Goal: Task Accomplishment & Management: Manage account settings

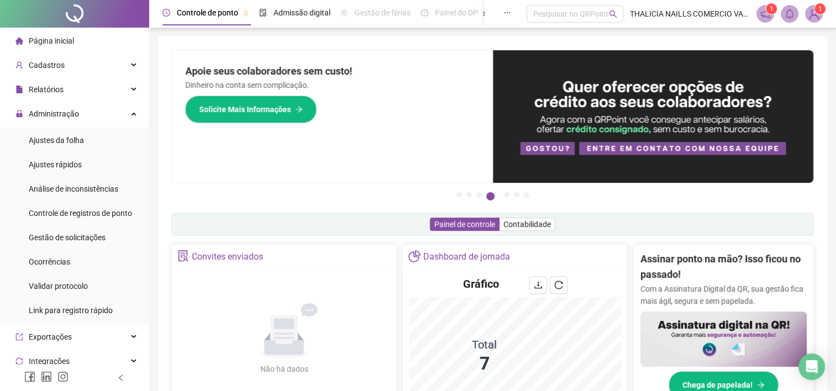
click at [808, 15] on img at bounding box center [814, 14] width 17 height 17
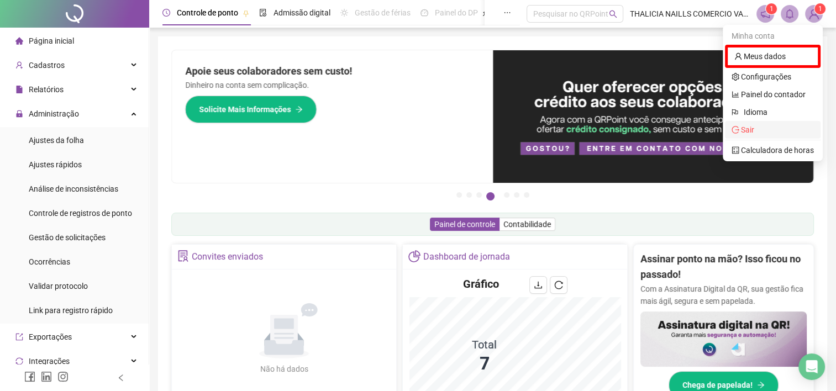
click at [743, 130] on span "Sair" at bounding box center [747, 130] width 13 height 9
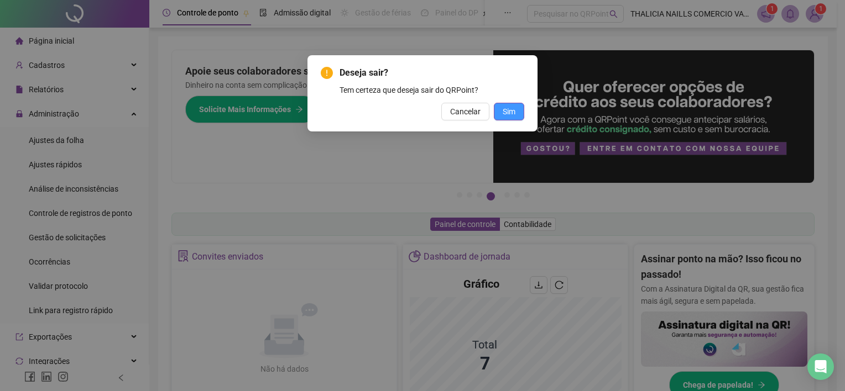
click at [517, 113] on button "Sim" at bounding box center [509, 112] width 30 height 18
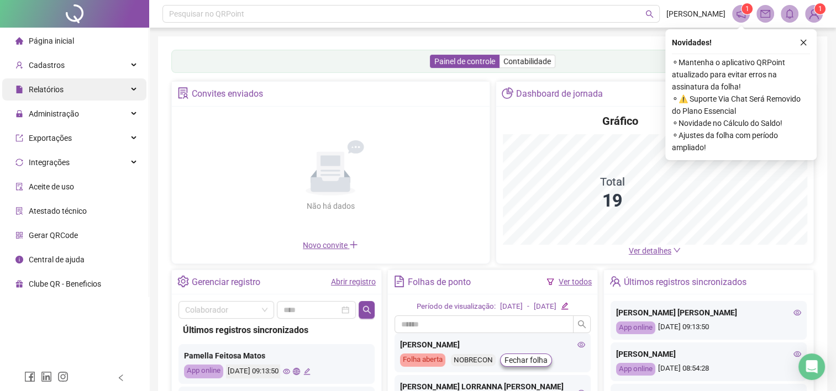
click at [49, 86] on span "Relatórios" at bounding box center [46, 89] width 35 height 9
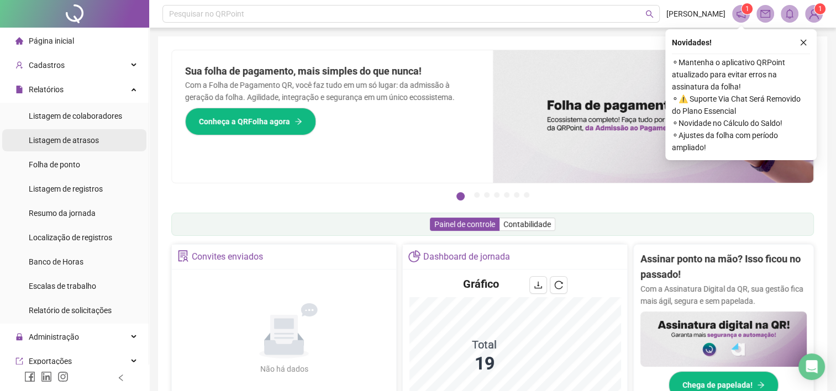
click at [47, 140] on span "Listagem de atrasos" at bounding box center [64, 140] width 70 height 9
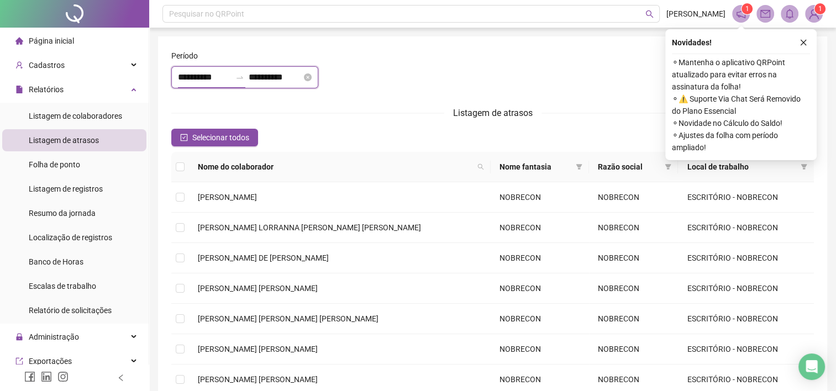
click at [231, 78] on input "**********" at bounding box center [204, 77] width 53 height 13
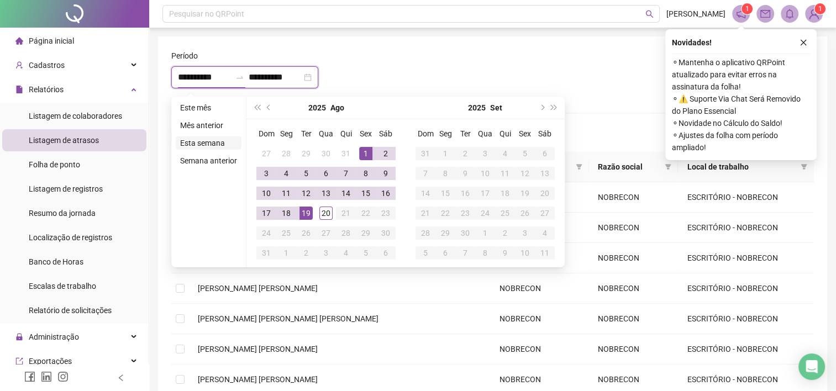
type input "**********"
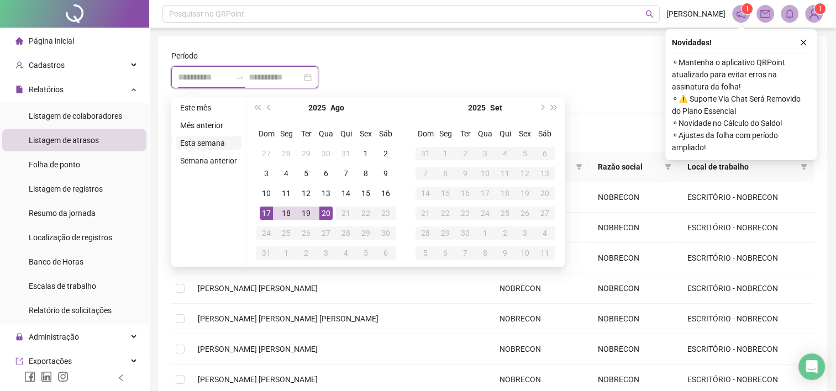
type input "**********"
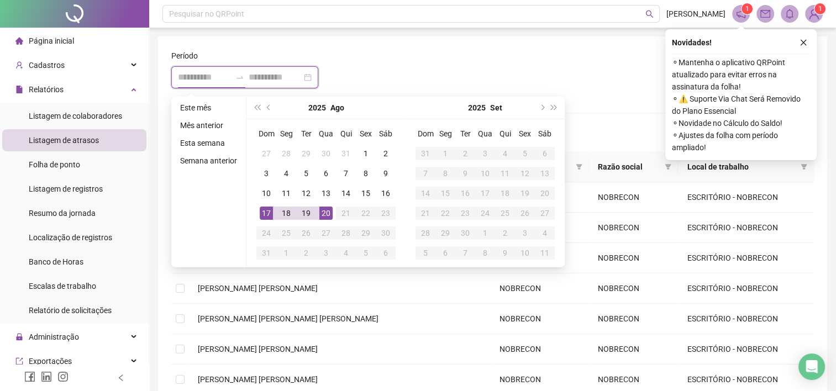
type input "**********"
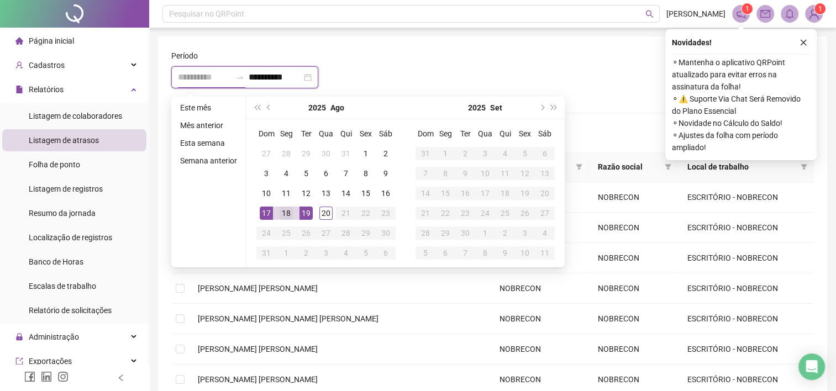
type input "**********"
click at [291, 211] on div "18" at bounding box center [286, 213] width 13 height 13
type input "**********"
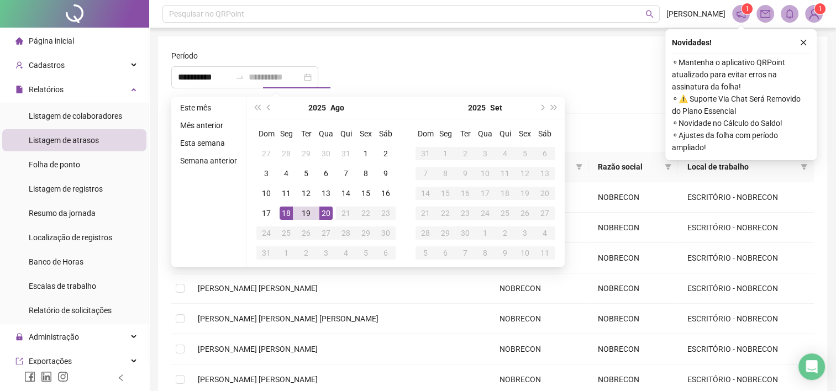
click at [329, 210] on div "20" at bounding box center [326, 213] width 13 height 13
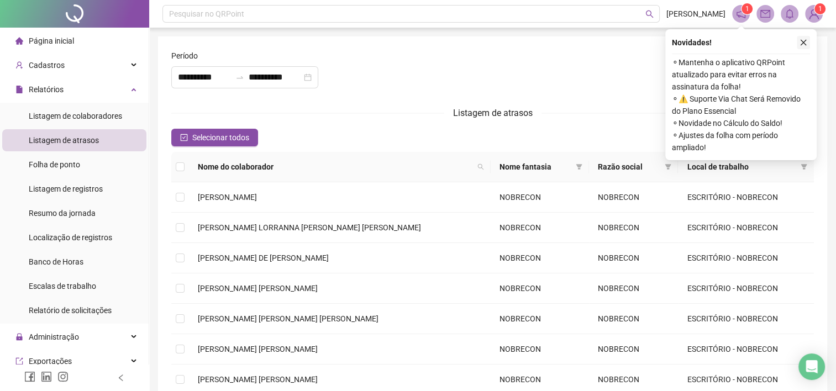
click at [808, 41] on button "button" at bounding box center [803, 42] width 13 height 13
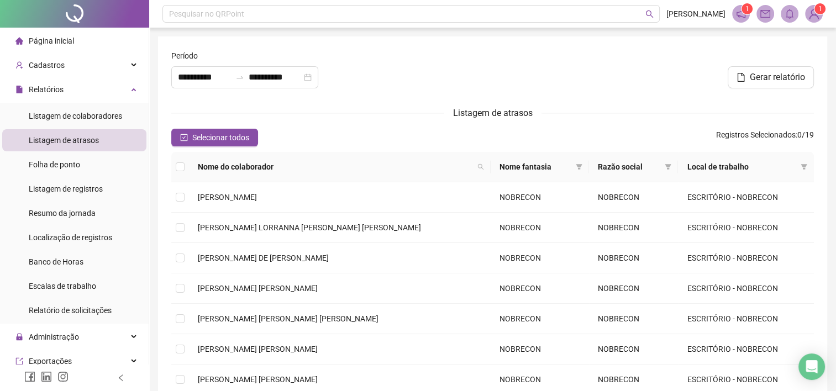
drag, startPoint x: 782, startPoint y: 73, endPoint x: 237, endPoint y: 104, distance: 546.6
click at [268, 100] on form "**********" at bounding box center [492, 286] width 643 height 472
click at [218, 124] on form "**********" at bounding box center [492, 286] width 643 height 472
click at [192, 140] on span "Selecionar todos" at bounding box center [220, 138] width 57 height 12
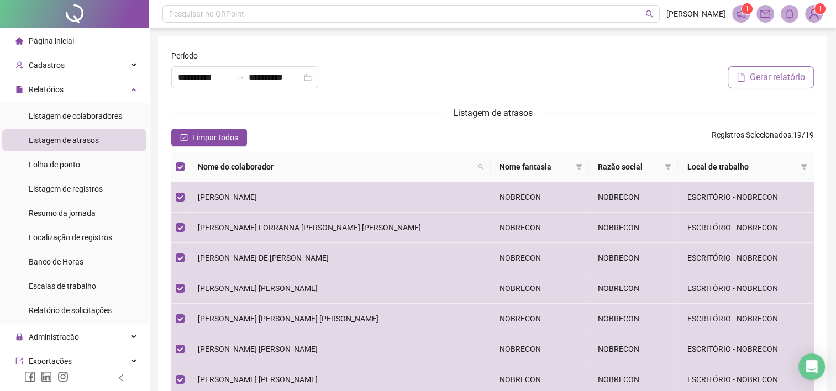
click at [780, 73] on span "Gerar relatório" at bounding box center [777, 77] width 55 height 13
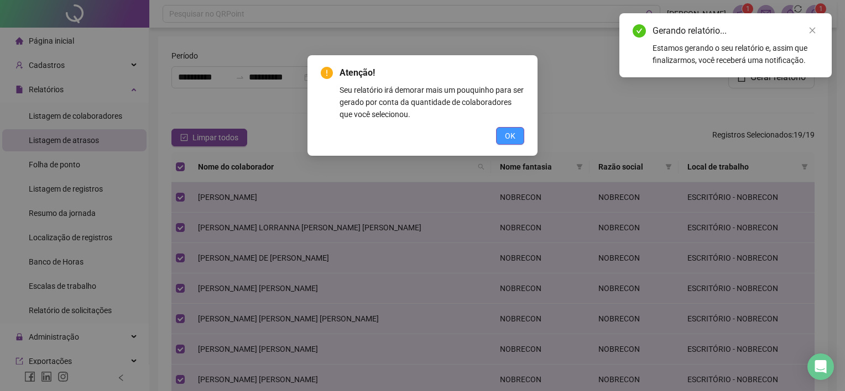
click at [504, 138] on button "OK" at bounding box center [510, 136] width 28 height 18
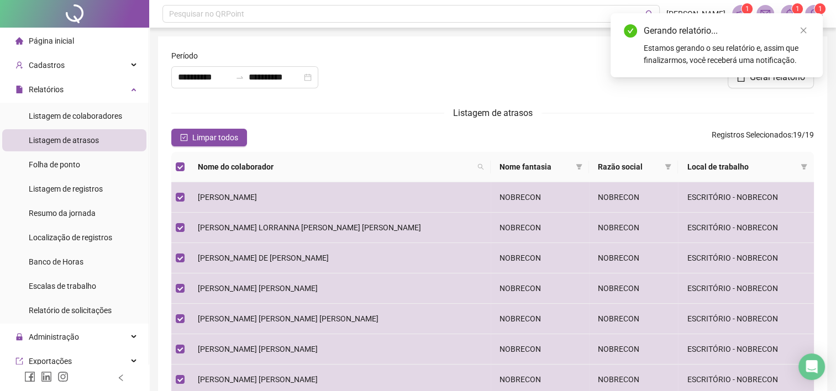
click at [683, 55] on div "Estamos gerando o seu relatório e, assim que finalizarmos, você receberá uma no…" at bounding box center [727, 54] width 166 height 24
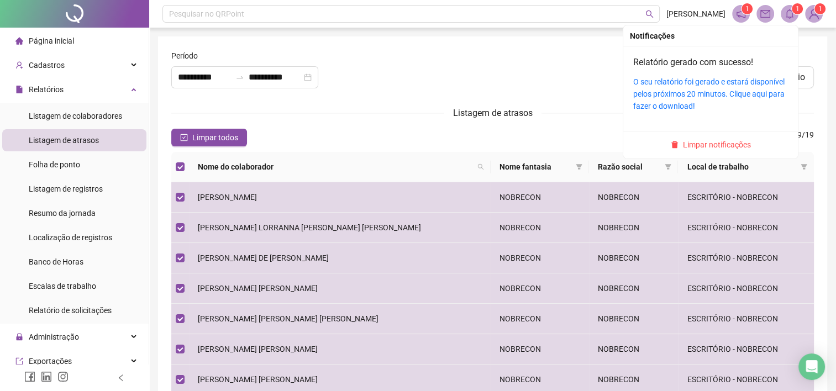
click at [790, 12] on icon "bell" at bounding box center [790, 14] width 10 height 10
click at [754, 80] on link "O seu relatório foi gerado e estará disponível pelos próximos 20 minutos. Cliqu…" at bounding box center [709, 93] width 151 height 33
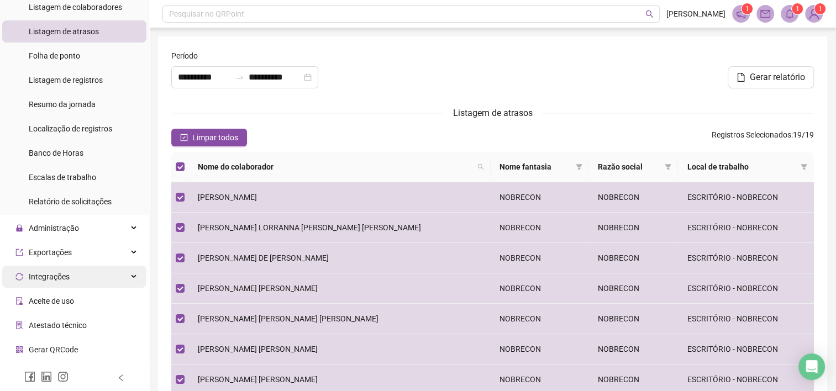
scroll to position [111, 0]
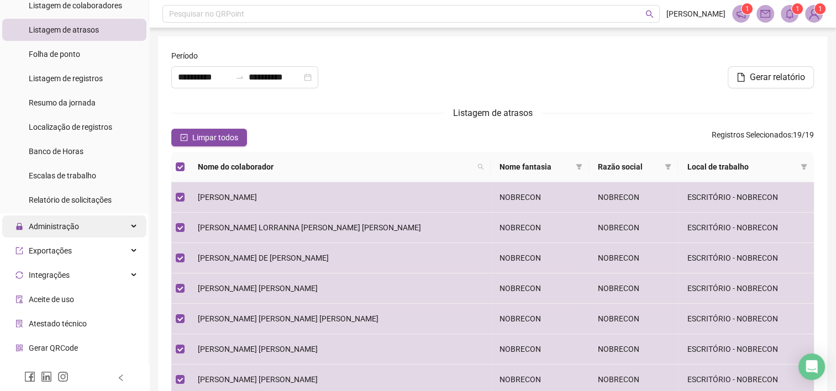
click at [65, 232] on span "Administração" at bounding box center [47, 227] width 64 height 22
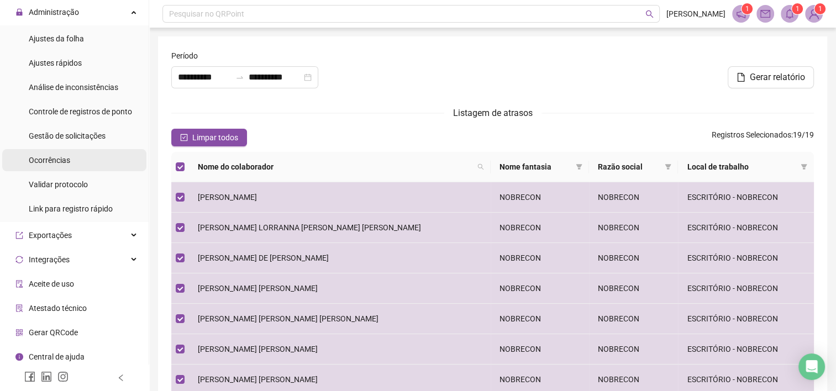
scroll to position [328, 0]
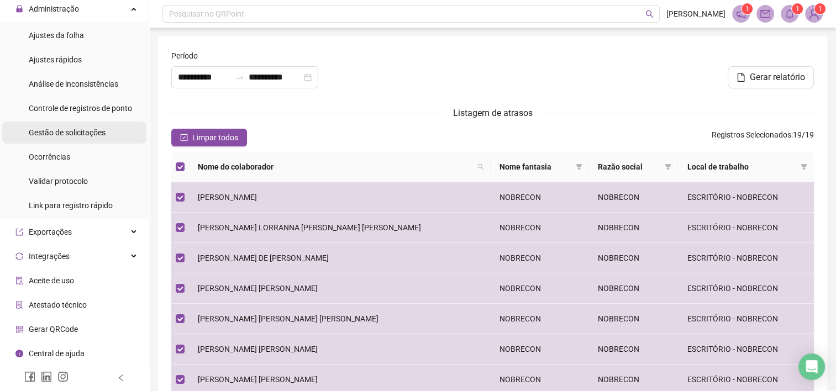
click at [80, 133] on span "Gestão de solicitações" at bounding box center [67, 132] width 77 height 9
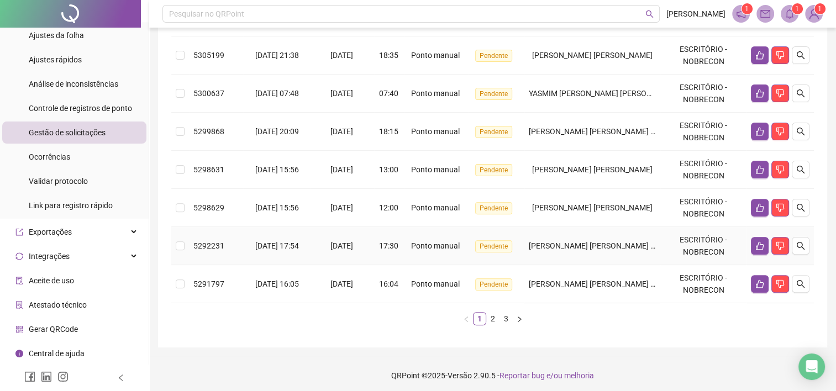
scroll to position [334, 0]
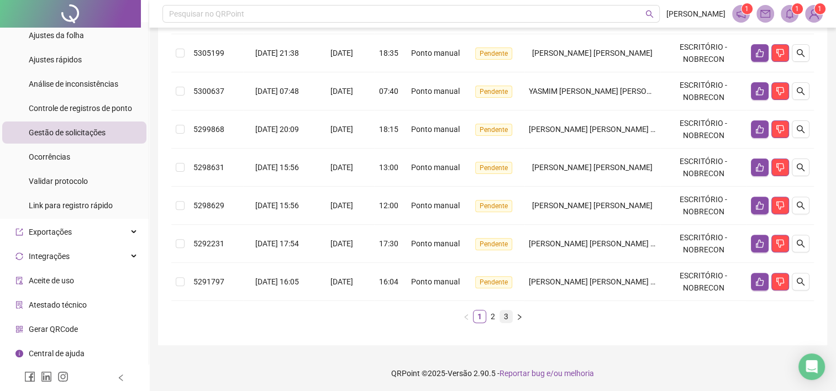
click at [509, 316] on link "3" at bounding box center [506, 317] width 12 height 12
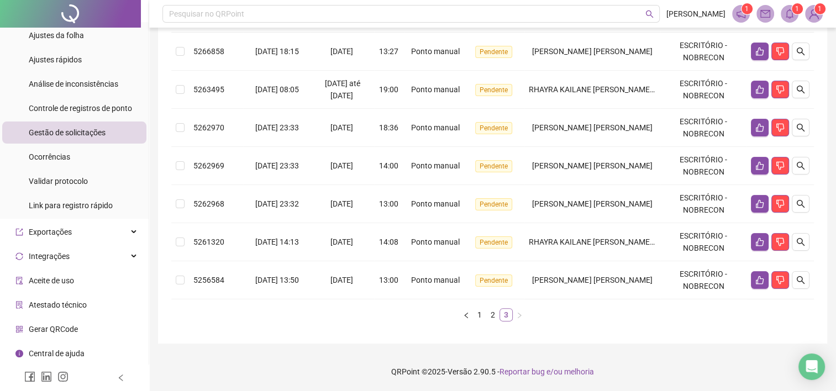
scroll to position [220, 0]
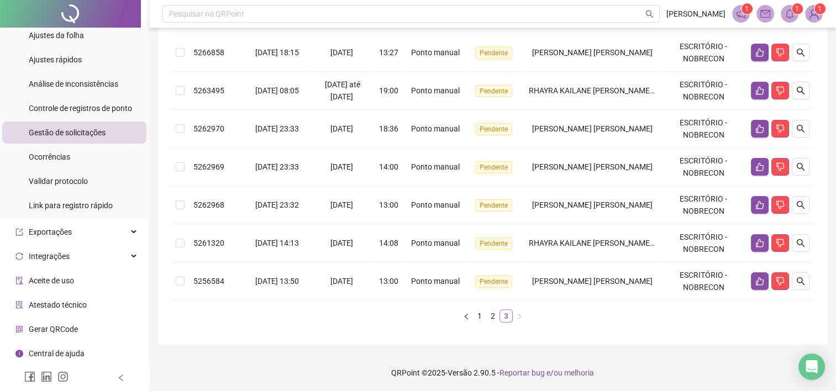
click at [508, 315] on link "3" at bounding box center [506, 316] width 12 height 12
click at [761, 281] on icon "like" at bounding box center [760, 281] width 9 height 9
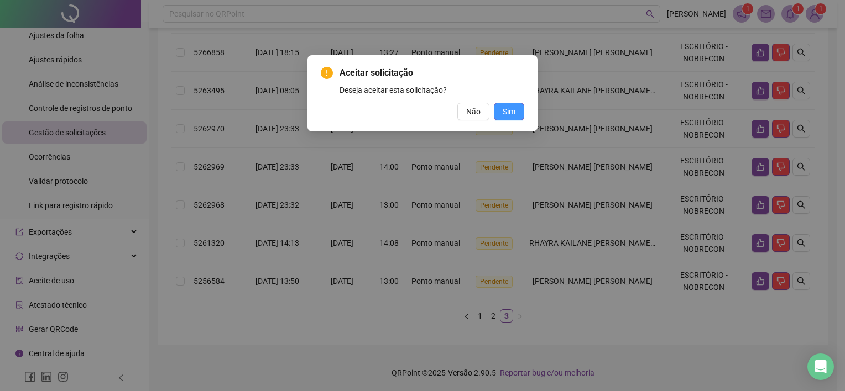
click at [517, 114] on button "Sim" at bounding box center [509, 112] width 30 height 18
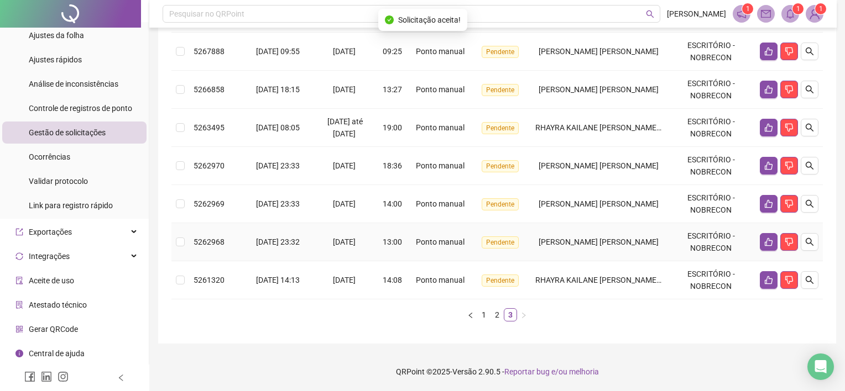
scroll to position [182, 0]
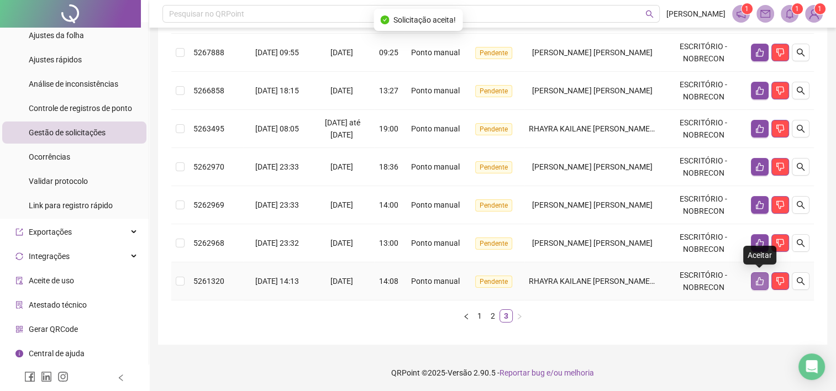
click at [761, 283] on icon "like" at bounding box center [760, 281] width 9 height 9
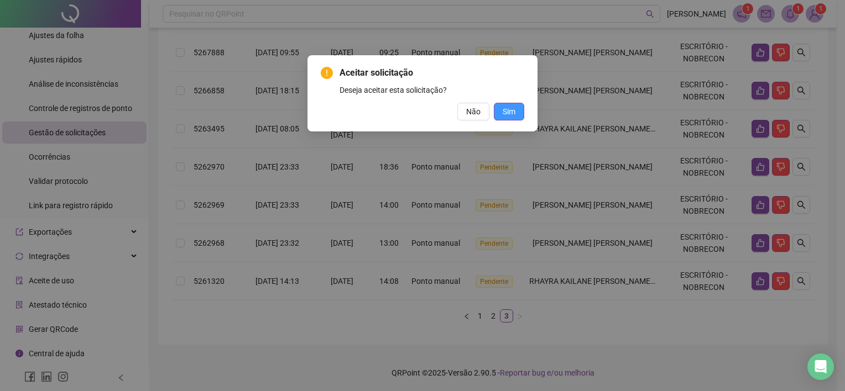
click at [516, 117] on button "Sim" at bounding box center [509, 112] width 30 height 18
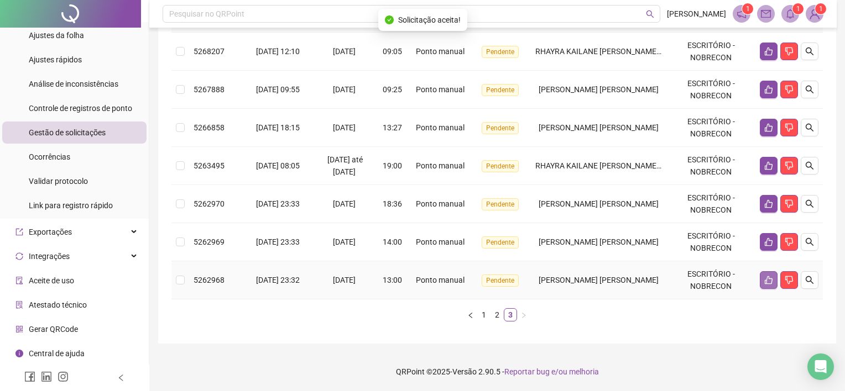
scroll to position [144, 0]
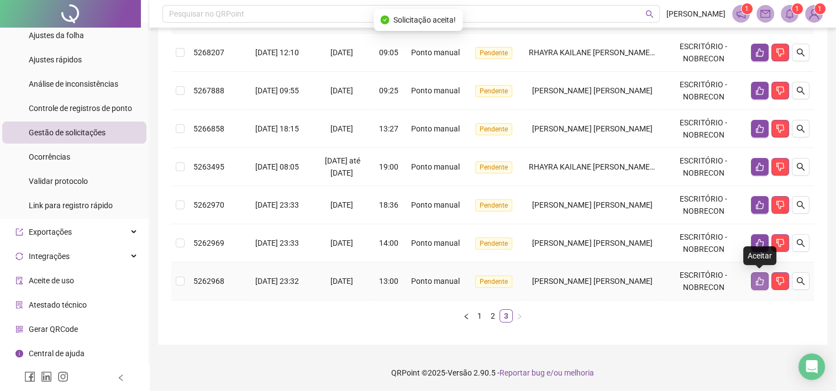
click at [753, 278] on button "button" at bounding box center [760, 282] width 18 height 18
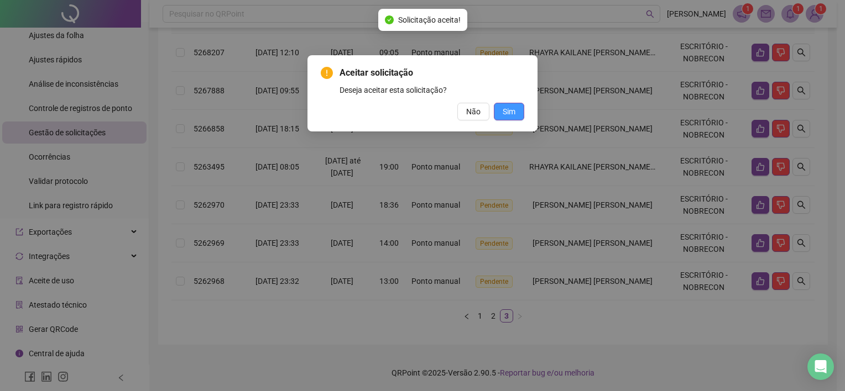
click at [517, 109] on button "Sim" at bounding box center [509, 112] width 30 height 18
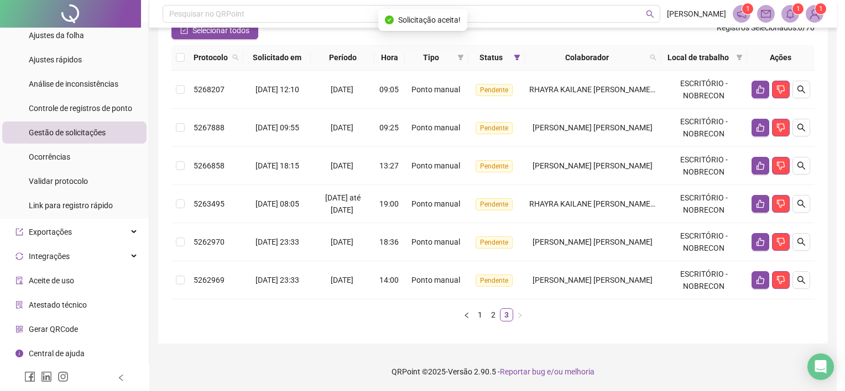
scroll to position [106, 0]
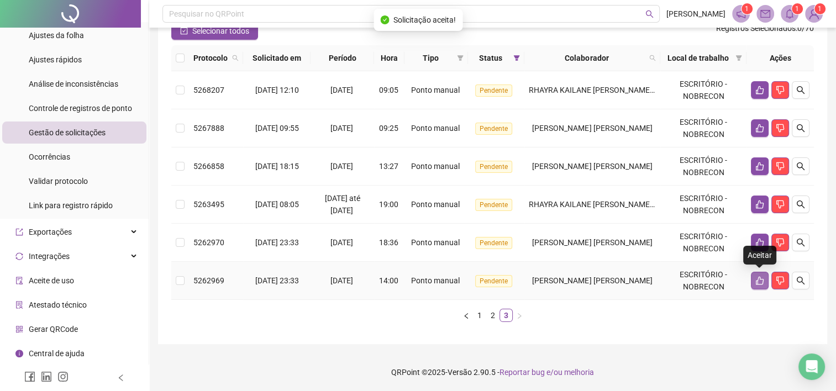
click at [759, 279] on icon "like" at bounding box center [760, 281] width 8 height 8
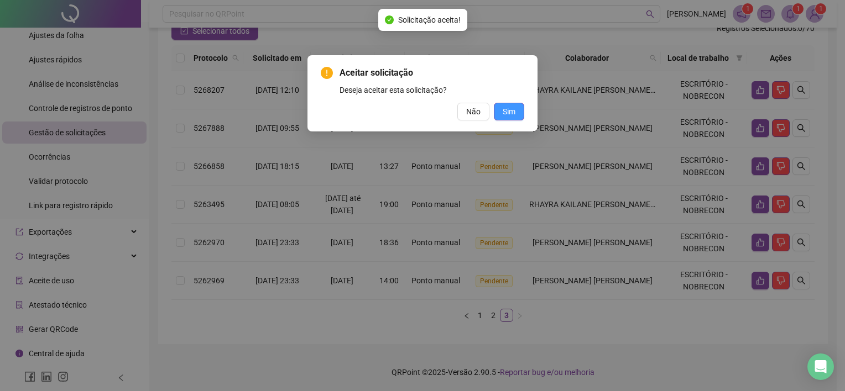
click at [508, 114] on span "Sim" at bounding box center [509, 112] width 13 height 12
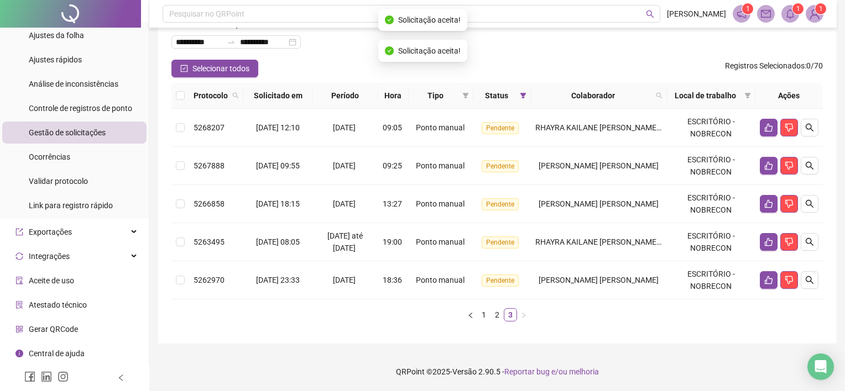
scroll to position [68, 0]
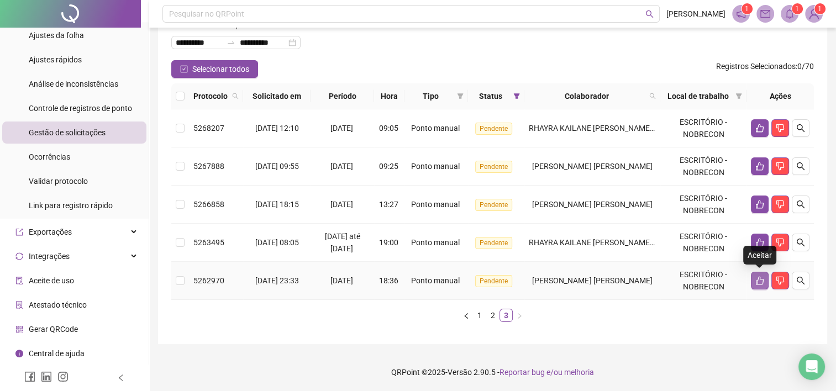
click at [754, 279] on button "button" at bounding box center [760, 281] width 18 height 18
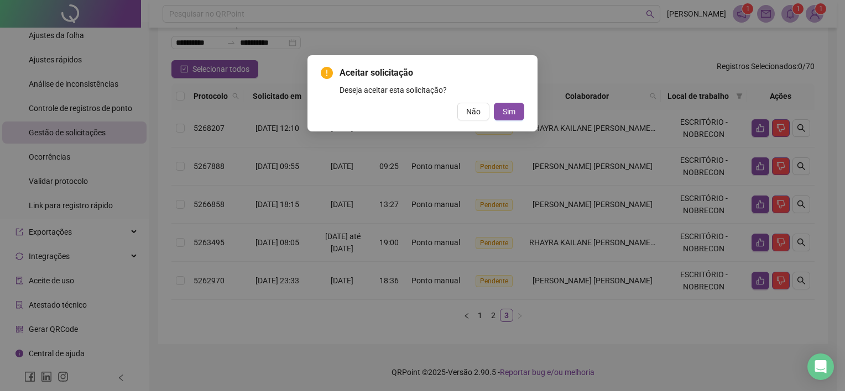
click at [511, 124] on div "Aceitar solicitação Deseja aceitar esta solicitação? Não Sim" at bounding box center [422, 93] width 230 height 76
click at [508, 112] on span "Sim" at bounding box center [509, 112] width 13 height 12
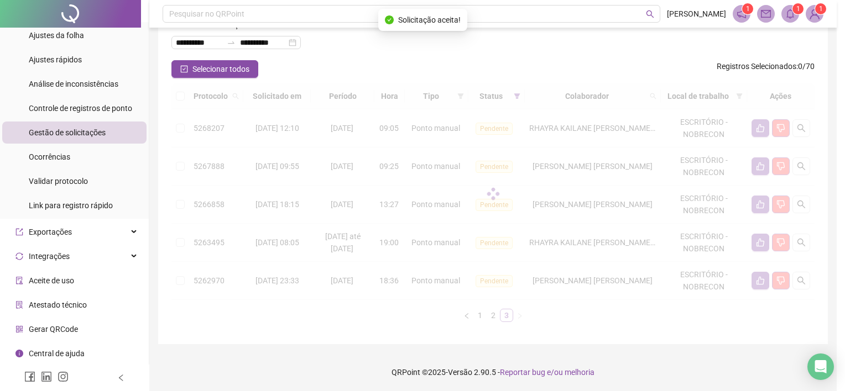
scroll to position [30, 0]
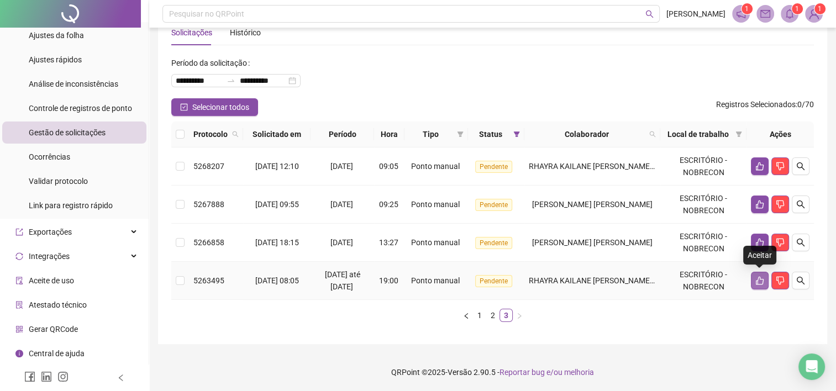
click at [756, 278] on icon "like" at bounding box center [760, 280] width 9 height 9
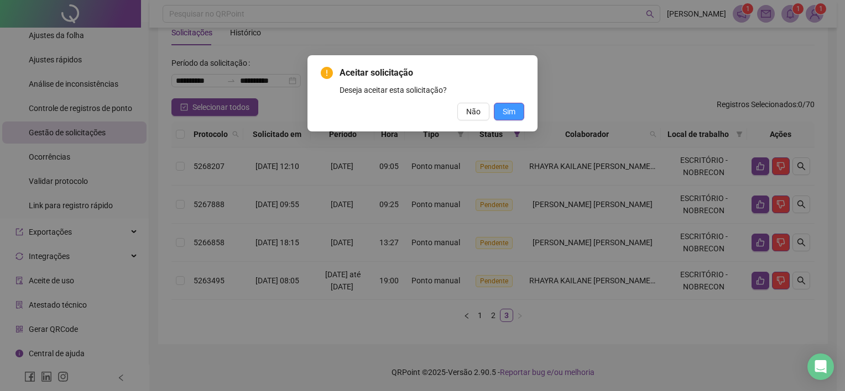
click at [511, 111] on span "Sim" at bounding box center [509, 112] width 13 height 12
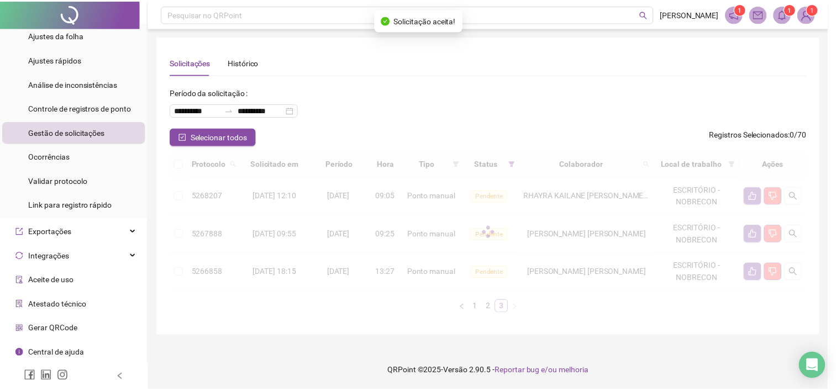
scroll to position [0, 0]
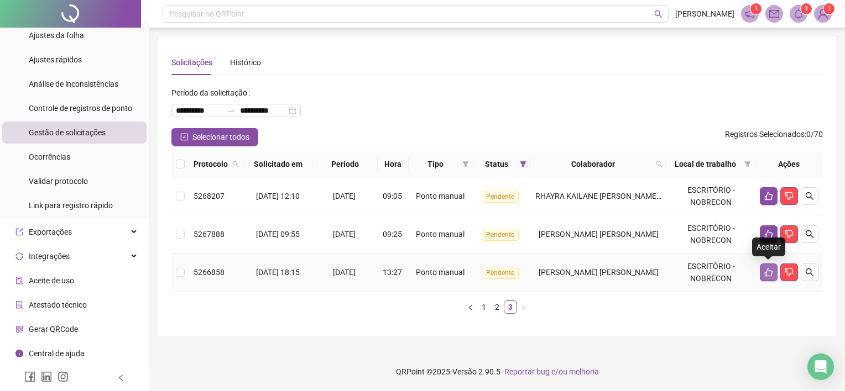
click at [768, 272] on icon "like" at bounding box center [768, 272] width 9 height 9
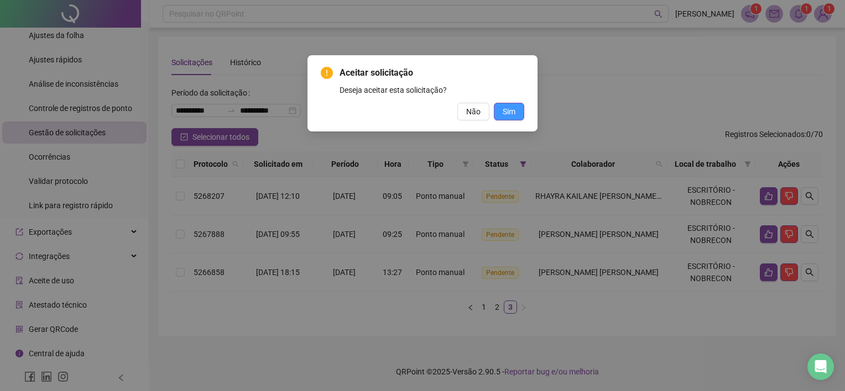
click at [509, 104] on button "Sim" at bounding box center [509, 112] width 30 height 18
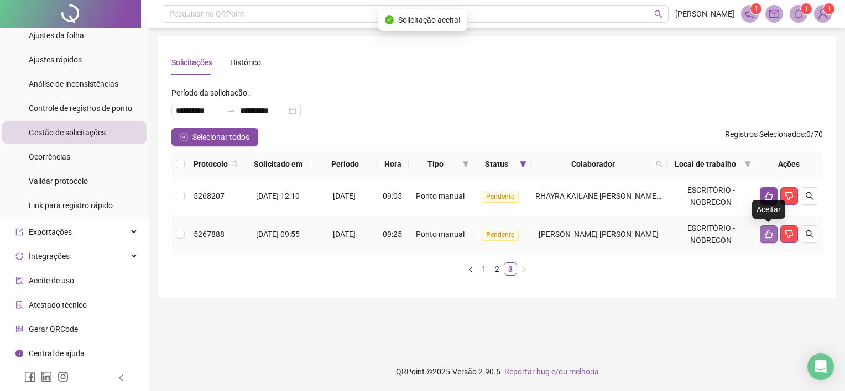
click at [774, 227] on button "button" at bounding box center [769, 235] width 18 height 18
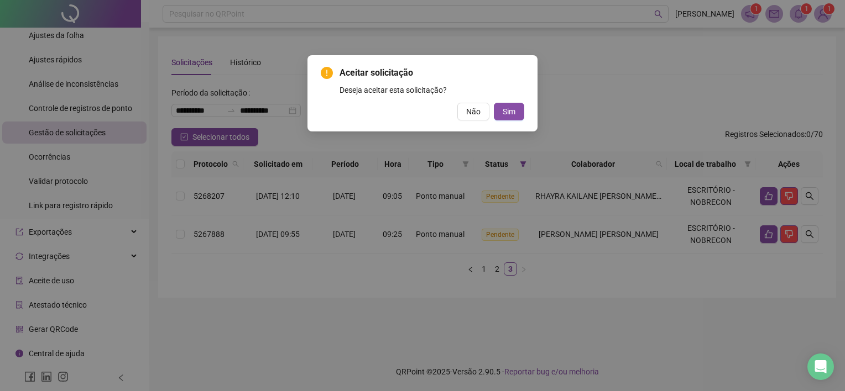
click at [525, 114] on div "Aceitar solicitação Deseja aceitar esta solicitação? Não Sim" at bounding box center [422, 93] width 230 height 76
drag, startPoint x: 515, startPoint y: 107, endPoint x: 555, endPoint y: 150, distance: 58.7
click at [515, 107] on button "Sim" at bounding box center [509, 112] width 30 height 18
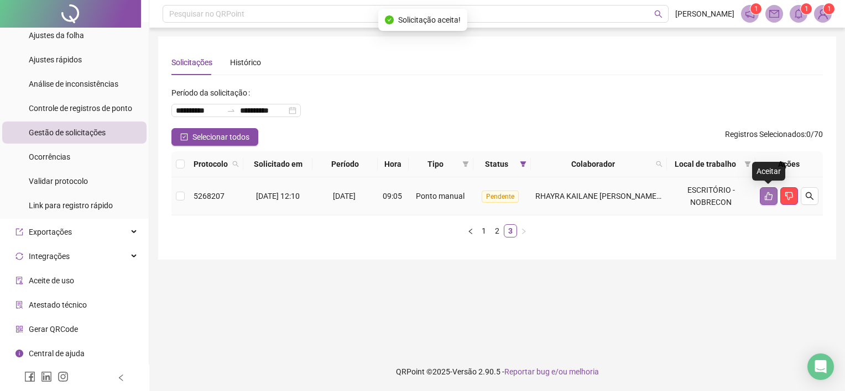
click at [771, 196] on icon "like" at bounding box center [768, 196] width 9 height 9
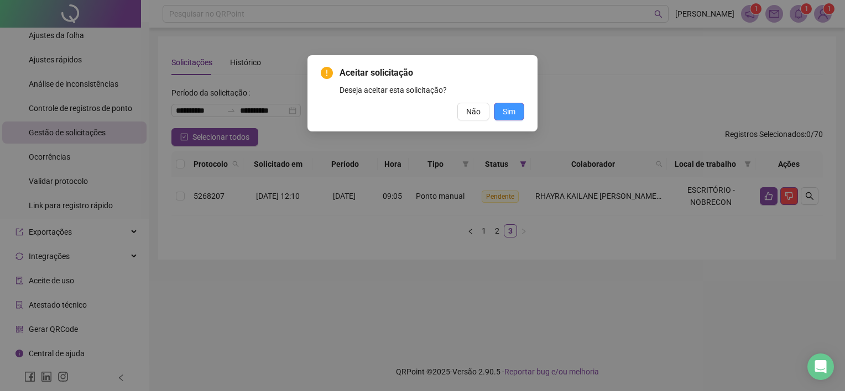
click at [514, 113] on span "Sim" at bounding box center [509, 112] width 13 height 12
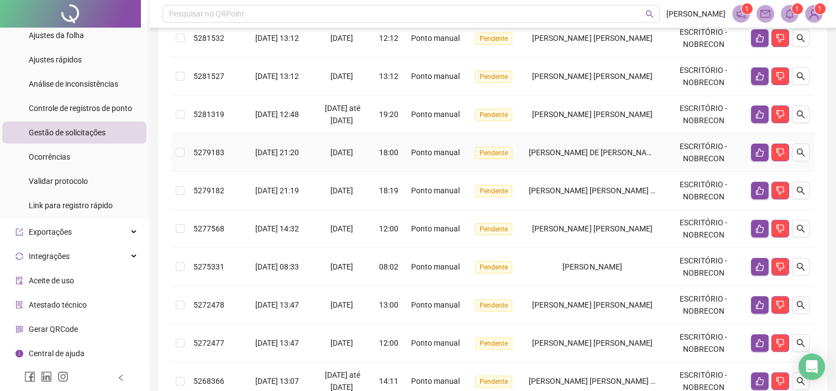
scroll to position [223, 0]
